Goal: Find specific page/section: Find specific page/section

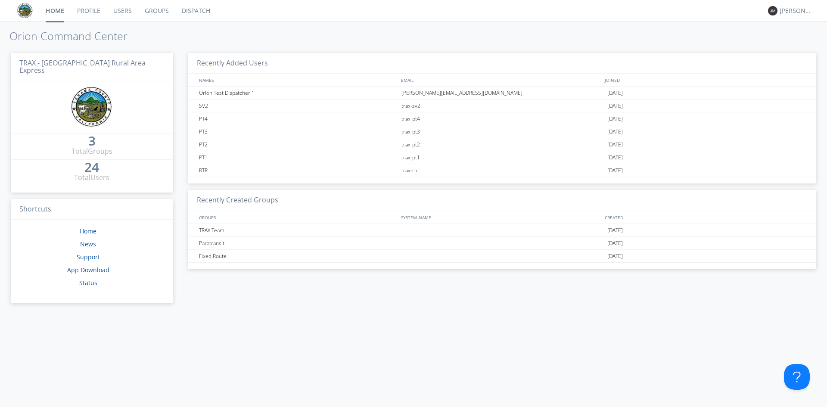
click at [199, 13] on link "Dispatch" at bounding box center [195, 11] width 41 height 22
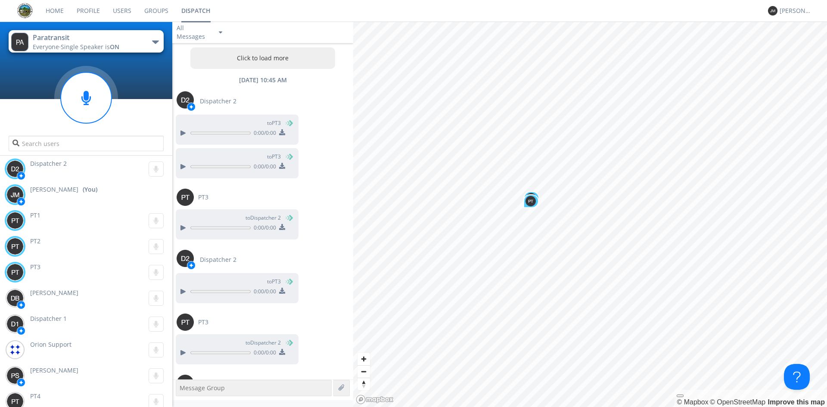
click at [145, 42] on button "Paratransit Everyone · Single Speaker is ON" at bounding box center [86, 41] width 155 height 22
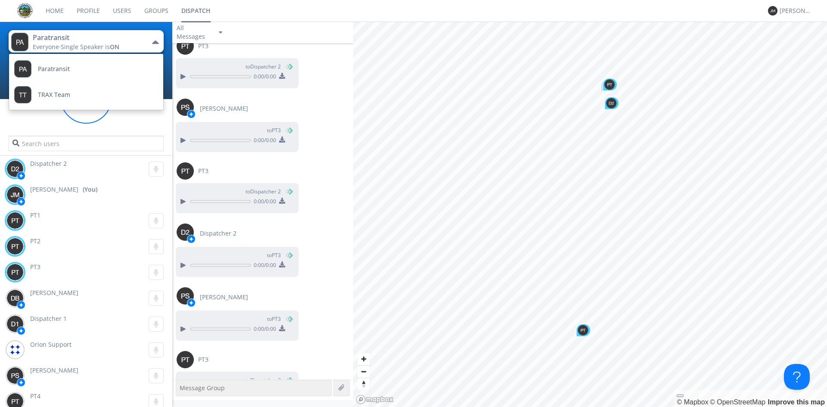
scroll to position [868, 0]
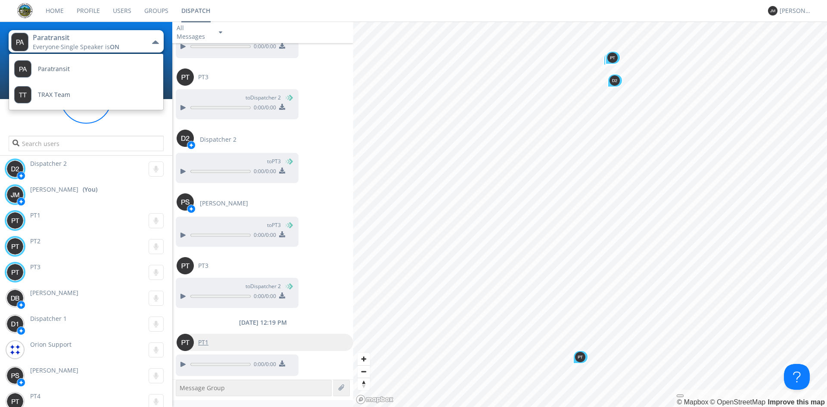
click at [202, 337] on div "PT1" at bounding box center [203, 342] width 19 height 17
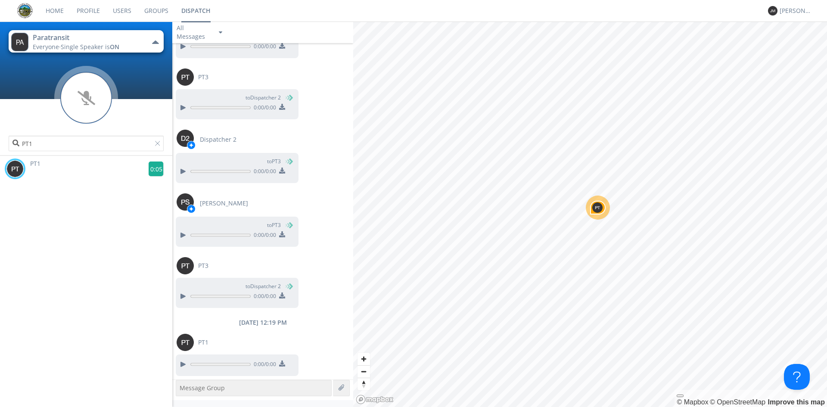
click at [152, 166] on g at bounding box center [156, 169] width 15 height 15
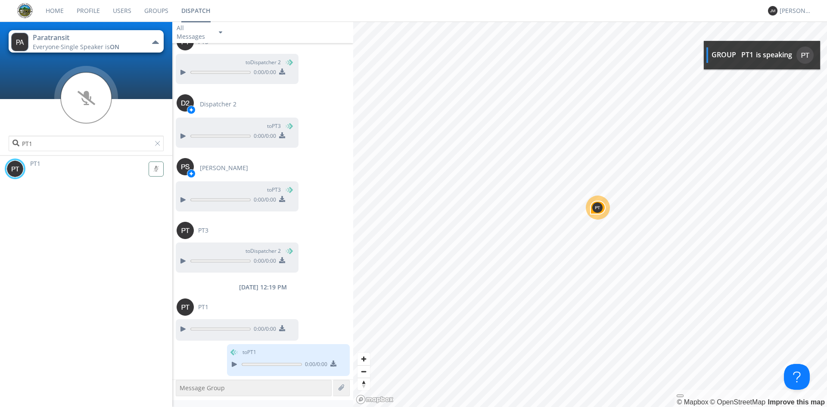
scroll to position [956, 0]
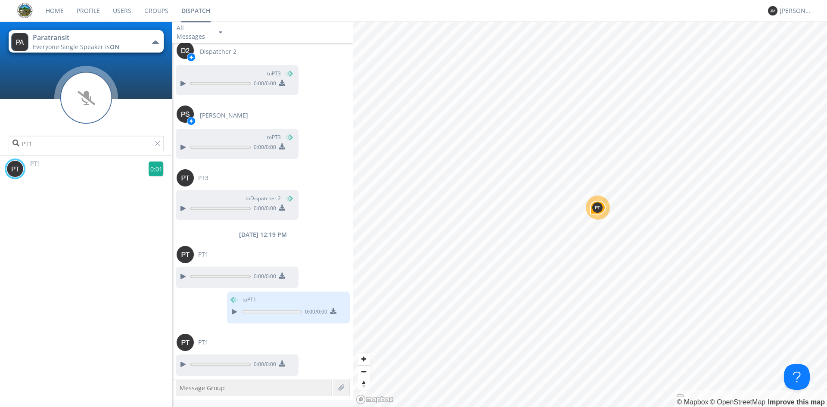
click at [155, 166] on g at bounding box center [156, 169] width 15 height 15
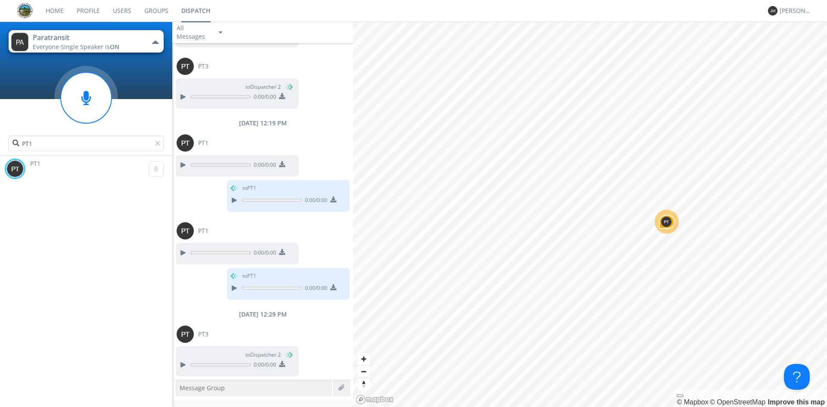
scroll to position [1068, 0]
click at [204, 336] on span "PT3" at bounding box center [203, 333] width 10 height 9
type input "PT3"
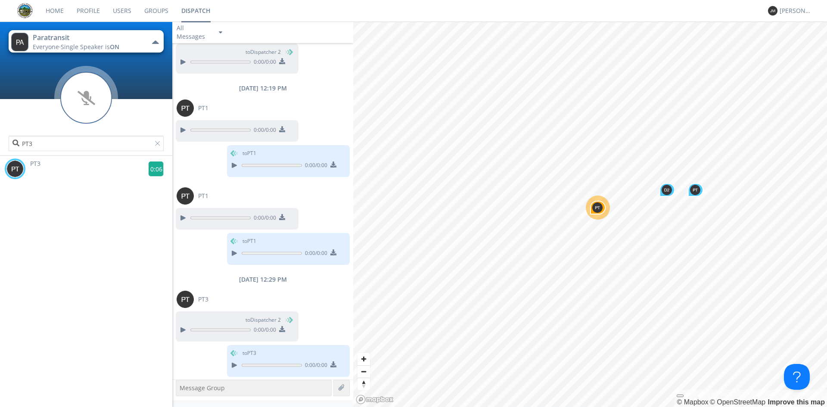
scroll to position [1103, 0]
click at [151, 169] on g at bounding box center [156, 169] width 15 height 15
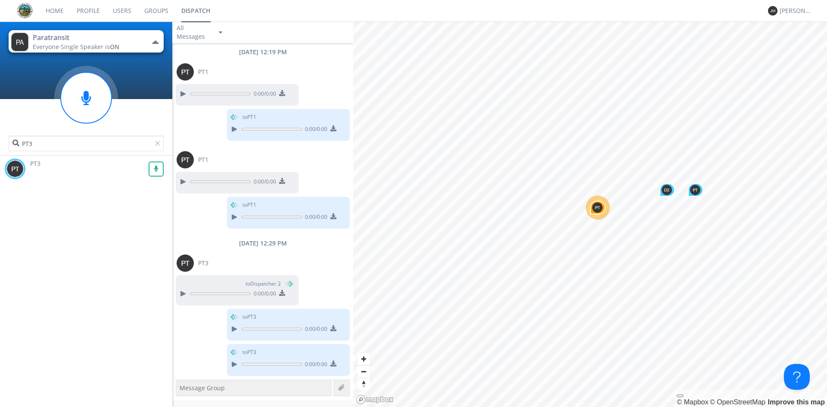
scroll to position [1200, 0]
